Goal: Find specific page/section: Find specific page/section

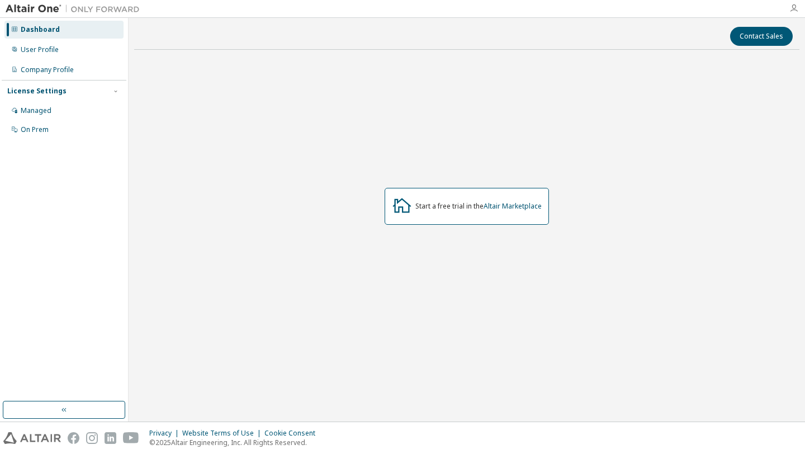
click at [793, 8] on icon "button" at bounding box center [793, 8] width 9 height 9
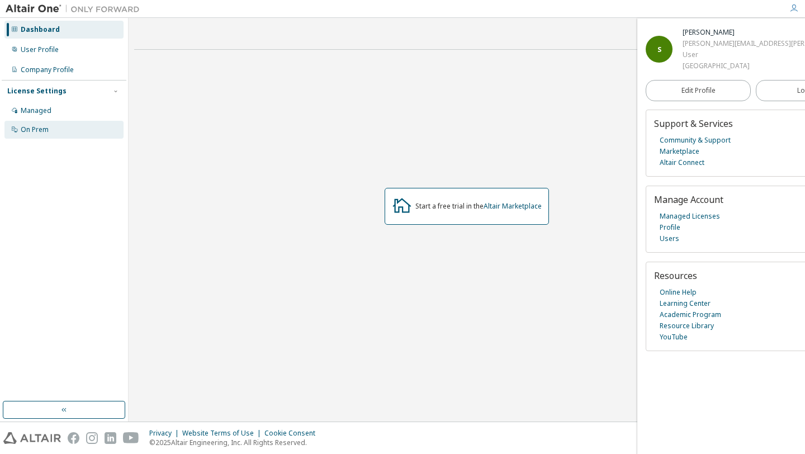
click at [77, 131] on div "On Prem" at bounding box center [63, 130] width 119 height 18
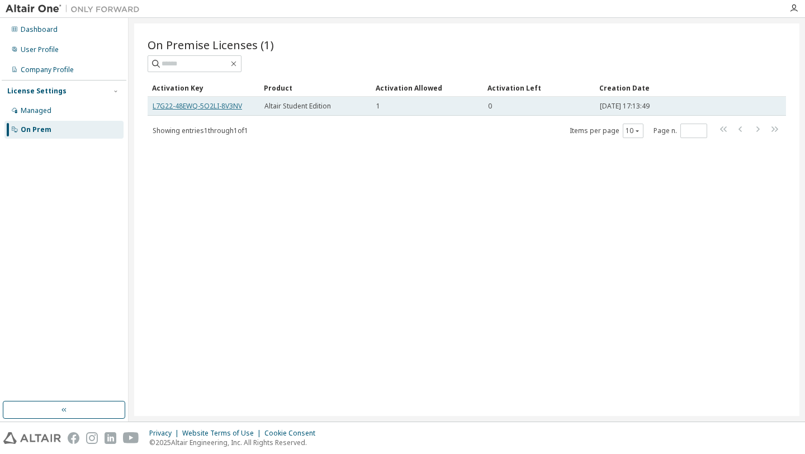
click at [173, 107] on link "L7G22-48EWQ-5O2LI-8V3NV" at bounding box center [197, 105] width 89 height 9
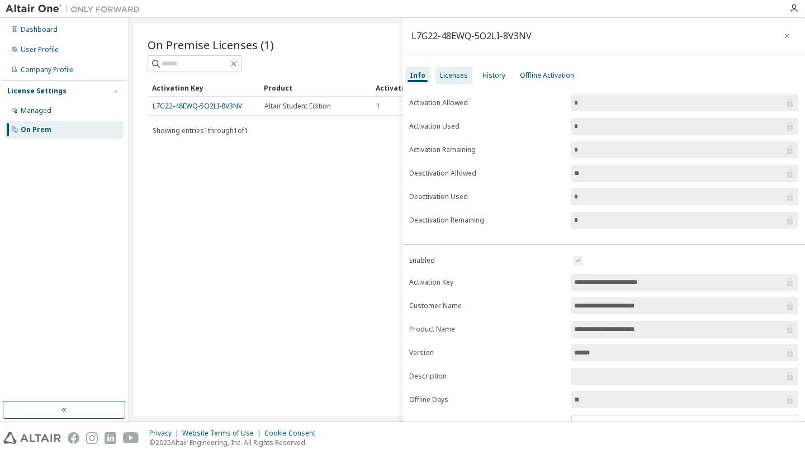
click at [442, 71] on div "Licenses" at bounding box center [454, 75] width 28 height 9
